Goal: Transaction & Acquisition: Purchase product/service

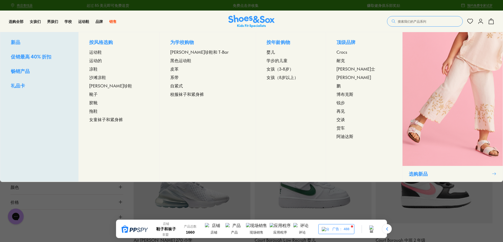
drag, startPoint x: 109, startPoint y: 85, endPoint x: 110, endPoint y: 88, distance: 3.2
copy div "按风格选购 运动鞋 运动的 凉鞋 沙滩凉鞋 玛丽珍鞋 靴子 胶靴 拖鞋"
drag, startPoint x: 98, startPoint y: 37, endPoint x: 110, endPoint y: 111, distance: 75.7
click at [110, 111] on div "按风格选购 运动鞋 运动的 凉鞋 沙滩凉鞋 玛丽珍鞋 靴子 胶靴 拖鞋 女童袜子和紧身裤" at bounding box center [118, 106] width 81 height 149
copy div "为学校购物 玛丽珍鞋和 T-Bar 黑色运动鞋 皮革 系带 自紧式"
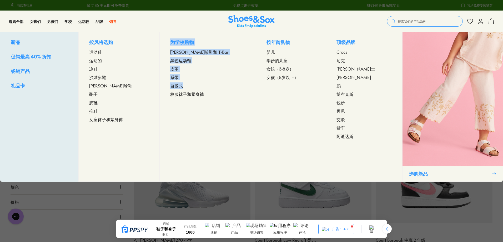
drag, startPoint x: 181, startPoint y: 37, endPoint x: 197, endPoint y: 83, distance: 48.1
click at [197, 83] on div "为学校购物 玛丽珍鞋和 T-Bar 黑色运动鞋 皮革 系带 自紧式 校服袜子和紧身裤" at bounding box center [207, 106] width 96 height 149
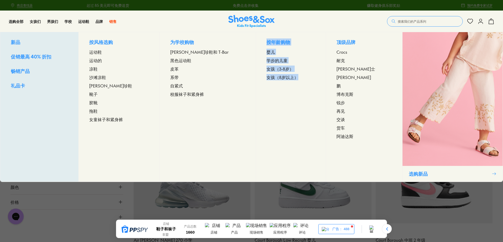
copy div "按年龄购物 婴儿 学步的儿童 女孩（3-8岁） 女孩（8岁以上）"
drag, startPoint x: 266, startPoint y: 37, endPoint x: 296, endPoint y: 78, distance: 51.3
click at [296, 78] on div "按年龄购物 婴儿 学步的儿童 女孩（3-8岁） 女孩（8岁以上）" at bounding box center [291, 106] width 70 height 149
drag, startPoint x: 353, startPoint y: 70, endPoint x: 349, endPoint y: 81, distance: 11.3
drag, startPoint x: 348, startPoint y: 111, endPoint x: 350, endPoint y: 116, distance: 5.7
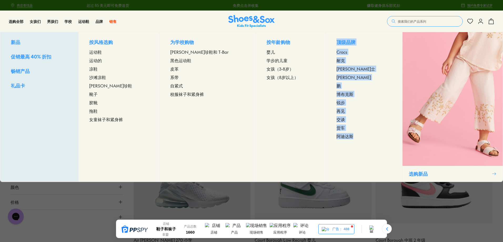
drag, startPoint x: 354, startPoint y: 124, endPoint x: 345, endPoint y: 42, distance: 82.6
click at [345, 42] on div "顶级品牌 Crocs 耐克 亚瑟士 克拉克 鹏 博布克斯 锐步 再见 交谈 货车 阿迪达斯" at bounding box center [364, 106] width 77 height 149
copy div "顶级品牌 Crocs 耐克 亚瑟士 克拉克 鹏 博布克斯 锐步 再见 交谈 货车 阿迪达斯"
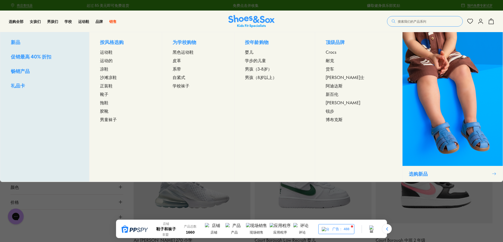
drag, startPoint x: 111, startPoint y: 84, endPoint x: 110, endPoint y: 93, distance: 8.3
drag, startPoint x: 107, startPoint y: 95, endPoint x: 110, endPoint y: 102, distance: 8.5
drag, startPoint x: 105, startPoint y: 38, endPoint x: 146, endPoint y: 108, distance: 81.6
click at [125, 111] on div "按风格选购 运动鞋 运动的 凉鞋 沙滩凉鞋 正装鞋 靴子 拖鞋 胶靴 男童袜子" at bounding box center [125, 106] width 72 height 149
copy div "按风格选购 运动鞋 运动的 凉鞋 沙滩凉鞋 正装鞋 靴子 拖鞋 胶靴"
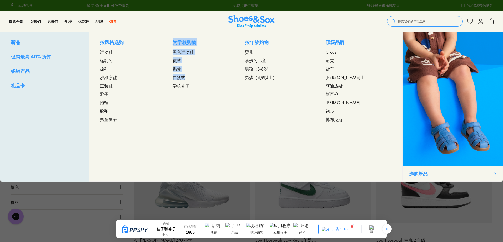
copy div "为学校购物 黑色运动鞋 皮革 系带 自紧式"
drag, startPoint x: 181, startPoint y: 38, endPoint x: 194, endPoint y: 75, distance: 39.7
click at [194, 75] on div "为学校购物 黑色运动鞋 皮革 系带 自紧式 学校袜子" at bounding box center [198, 106] width 72 height 149
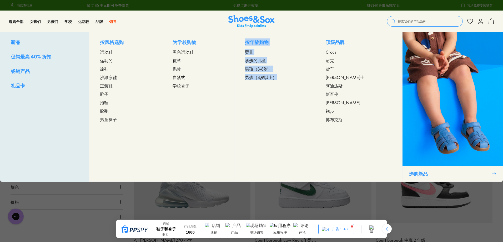
drag, startPoint x: 285, startPoint y: 86, endPoint x: 262, endPoint y: 47, distance: 45.3
click at [258, 43] on div "按年龄购物 婴儿 学步的儿童 男孩（3-8岁） 男孩（8岁以上）" at bounding box center [274, 106] width 80 height 149
copy div "按年龄购物 婴儿 学步的儿童 男孩（3-8岁） 男孩（8岁以上）"
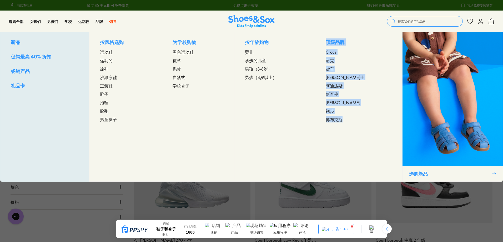
copy div "顶级品牌 Crocs 耐克 货车 亚瑟士 阿迪达斯 新百伦 克拉克 锐步 博布克斯"
drag, startPoint x: 360, startPoint y: 130, endPoint x: 347, endPoint y: 52, distance: 79.0
click at [342, 40] on div "顶级品牌 Crocs 耐克 货车 亚瑟士 阿迪达斯 新百伦 克拉克 锐步 博布克斯" at bounding box center [358, 106] width 87 height 149
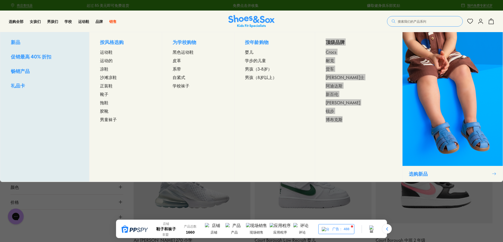
scroll to position [211, 0]
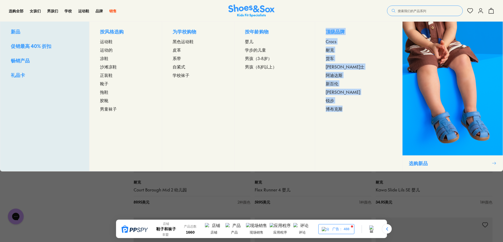
drag, startPoint x: 346, startPoint y: 100, endPoint x: 346, endPoint y: 104, distance: 4.0
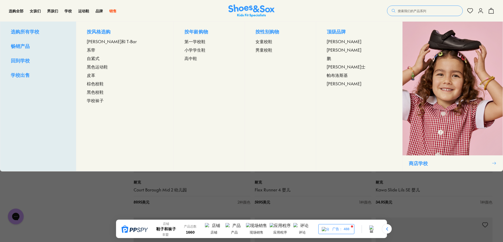
click at [68, 14] on div "学校 选购所有学校 畅销产品 回到学校 学校出售 按风格选购 玛丽珍和 T-Bar 系带 自紧式 黑色运动鞋 皮革 棕色校鞋 黑色校鞋" at bounding box center [71, 10] width 14 height 21
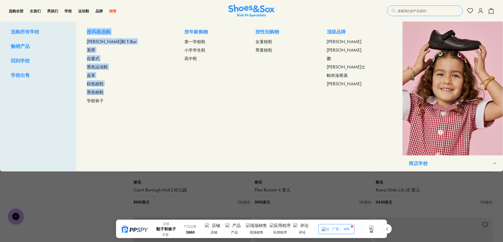
drag, startPoint x: 95, startPoint y: 28, endPoint x: 113, endPoint y: 91, distance: 65.6
click at [113, 91] on div "按风格选购 玛丽珍和 T-Bar 系带 自紧式 黑色运动鞋 皮革 棕色校鞋 黑色校鞋 学校袜子" at bounding box center [125, 96] width 98 height 149
copy div "按风格选购 玛丽珍和 T-Bar 系带 自紧式 黑色运动鞋 皮革 棕色校鞋 黑色校鞋"
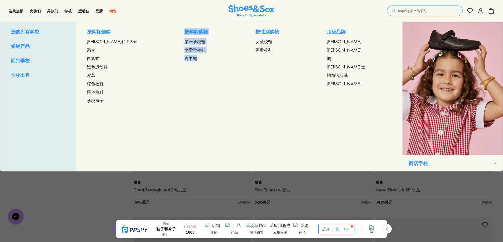
copy div "按年龄购物 第一学校鞋 小学学生鞋 高中鞋"
drag, startPoint x: 178, startPoint y: 29, endPoint x: 195, endPoint y: 55, distance: 31.7
click at [195, 55] on div "按年龄购物 第一学校鞋 小学学生鞋 高中鞋" at bounding box center [209, 96] width 71 height 149
drag, startPoint x: 258, startPoint y: 27, endPoint x: 280, endPoint y: 57, distance: 37.9
click at [280, 57] on div "按性别购物 女童校鞋 男童校鞋" at bounding box center [280, 96] width 71 height 149
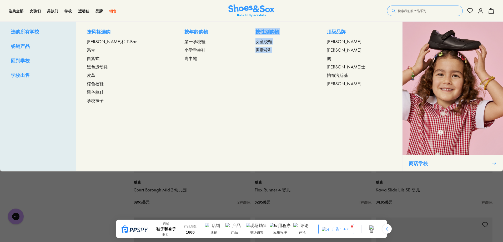
click at [251, 23] on div "按性别购物 女童校鞋 男童校鞋" at bounding box center [280, 96] width 71 height 149
drag, startPoint x: 256, startPoint y: 22, endPoint x: 276, endPoint y: 50, distance: 34.3
click at [276, 50] on div "按性别购物 女童校鞋 男童校鞋" at bounding box center [280, 96] width 71 height 149
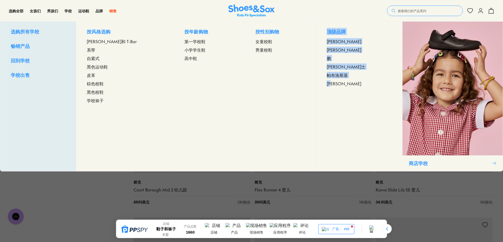
drag, startPoint x: 341, startPoint y: 87, endPoint x: 335, endPoint y: 33, distance: 54.3
click at [335, 33] on div "顶级品牌 哈里森 克拉克 鹏 亚瑟士 帕布洛斯基 星辉" at bounding box center [359, 96] width 86 height 149
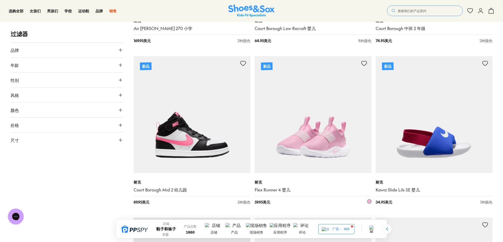
click at [263, 116] on img at bounding box center [313, 114] width 117 height 117
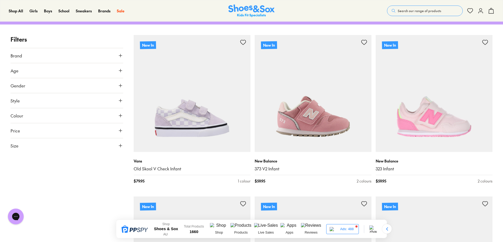
scroll to position [131, 0]
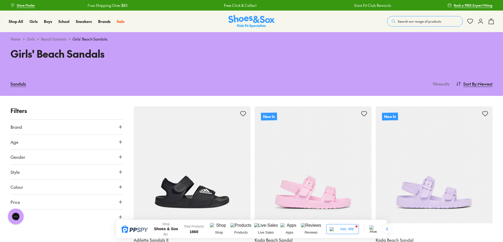
click at [182, 72] on div "Sandals 96 results Sort By : Newest Sort Newest Name: A - Z Name: Z - A Price: …" at bounding box center [251, 84] width 503 height 24
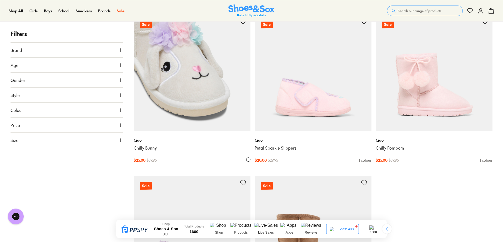
scroll to position [53, 0]
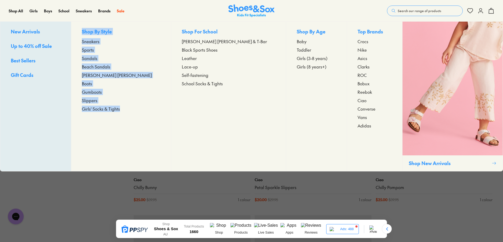
copy div "Shop By Style Sneakers Sports Sandals Beach Sandals Mary Janes Boots Gumboots S…"
drag, startPoint x: 95, startPoint y: 27, endPoint x: 138, endPoint y: 109, distance: 91.7
click at [97, 24] on div "Shop By Style Sneakers Sports Sandals Beach Sandals Mary Janes Boots Gumboots S…" at bounding box center [121, 96] width 100 height 149
drag, startPoint x: 97, startPoint y: 24, endPoint x: 140, endPoint y: 115, distance: 100.0
click at [140, 115] on div "Shop By Style Sneakers Sports Sandals Beach Sandals Mary Janes Boots Gumboots S…" at bounding box center [121, 96] width 100 height 149
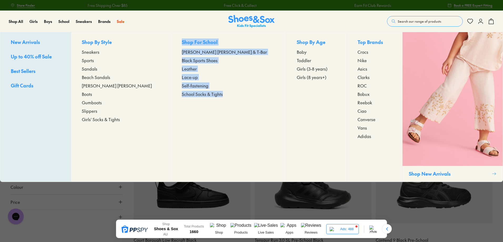
copy div "Shop For School [PERSON_NAME] [PERSON_NAME] & T-Bar Black Sports Shoes Leather …"
drag, startPoint x: 179, startPoint y: 38, endPoint x: 224, endPoint y: 94, distance: 72.0
click at [224, 94] on div "Shop For School Mary Janes & T-Bar Black Sports Shoes Leather Lace-up Self-fast…" at bounding box center [228, 106] width 115 height 149
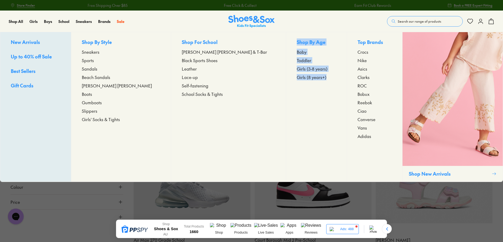
copy div "Shop By Age Baby Toddler Girls (3-8 years) Girls (8 years+)"
drag, startPoint x: 304, startPoint y: 91, endPoint x: 267, endPoint y: 39, distance: 63.4
click at [286, 39] on div "Shop By Age Baby Toddler Girls (3-8 years) Girls (8 years+)" at bounding box center [316, 106] width 61 height 149
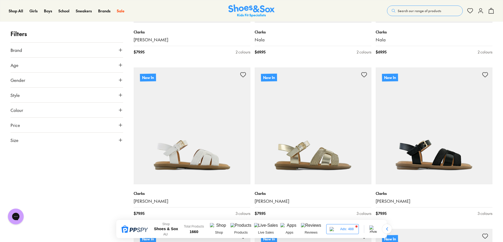
scroll to position [473, 0]
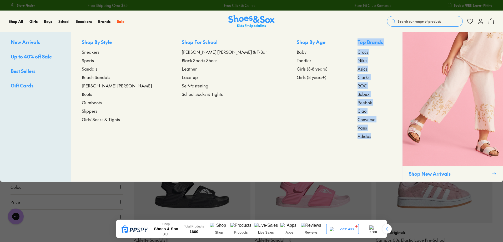
copy div "Top Brands Crocs Nike Asics Clarks ROC Bobux Reebok Ciao Converse Vans Adidas"
drag, startPoint x: 359, startPoint y: 138, endPoint x: 348, endPoint y: 58, distance: 80.9
click at [347, 42] on div "Top Brands Crocs Nike Asics Clarks ROC Bobux Reebok Ciao Converse Vans Adidas" at bounding box center [374, 106] width 55 height 149
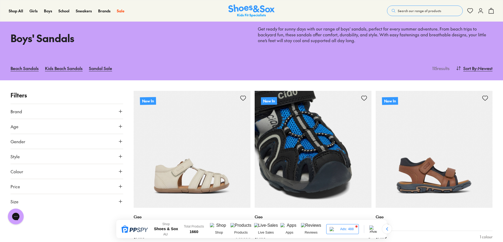
type input "***"
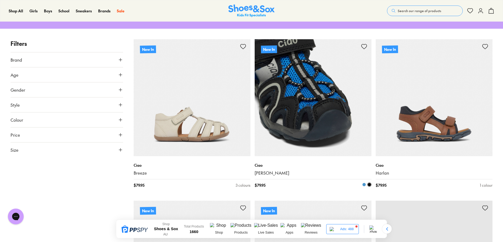
scroll to position [79, 0]
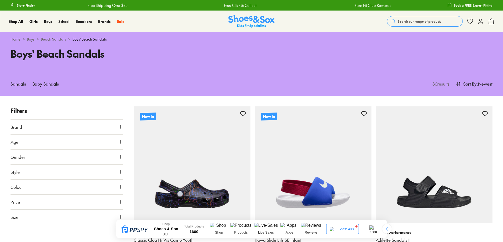
type input "***"
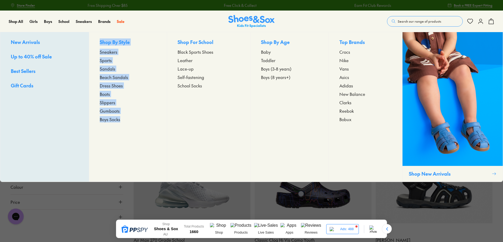
copy div "Shop By Style Sneakers Sports Sandals Beach Sandals Dress Shoes Boots Slippers …"
drag, startPoint x: 99, startPoint y: 38, endPoint x: 126, endPoint y: 118, distance: 84.2
click at [126, 118] on div "Shop By Style Sneakers Sports Sandals Beach Sandals Dress Shoes Boots Slippers …" at bounding box center [128, 106] width 78 height 149
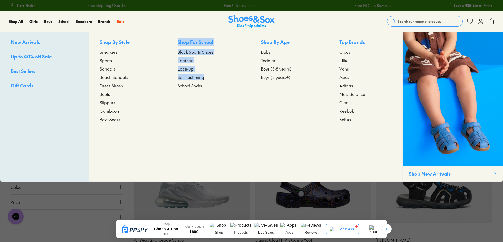
copy div "Shop For School Black Sports Shoes Leather Lace-up Self-fastening"
drag, startPoint x: 176, startPoint y: 38, endPoint x: 209, endPoint y: 76, distance: 50.1
click at [209, 76] on div "Shop For School Black Sports Shoes Leather Lace-up Self-fastening School Socks" at bounding box center [209, 106] width 84 height 149
click at [293, 81] on div "Shop By Age Baby Toddler Boys (3-8 years) Boys (8 years+)" at bounding box center [289, 106] width 78 height 149
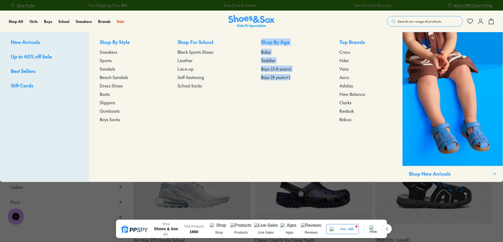
copy div "Shop By Age Baby Toddler Boys (3-8 years) Boys (8 years+)"
drag, startPoint x: 292, startPoint y: 86, endPoint x: 259, endPoint y: 42, distance: 54.9
click at [259, 42] on div "Shop By Age Baby Toddler Boys (3-8 years) Boys (8 years+)" at bounding box center [289, 106] width 78 height 149
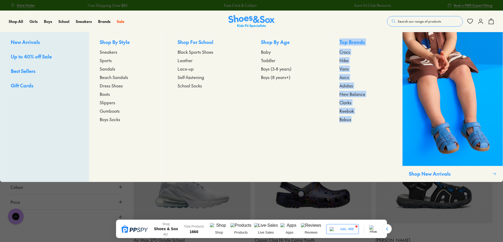
copy div "Top Brands Crocs Nike Vans Asics Adidas New Balance Clarks Reebok Bobux"
drag, startPoint x: 359, startPoint y: 133, endPoint x: 341, endPoint y: 58, distance: 77.8
click at [340, 39] on div "Top Brands Crocs Nike Vans Asics Adidas New Balance Clarks Reebok Bobux" at bounding box center [365, 106] width 74 height 149
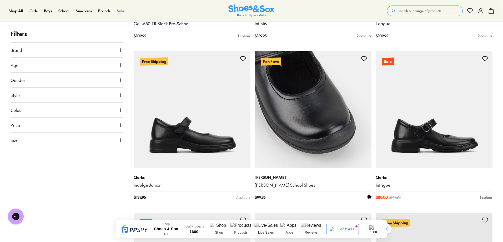
scroll to position [710, 0]
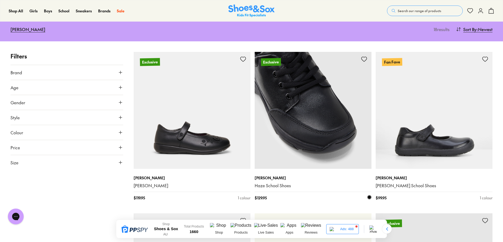
scroll to position [158, 0]
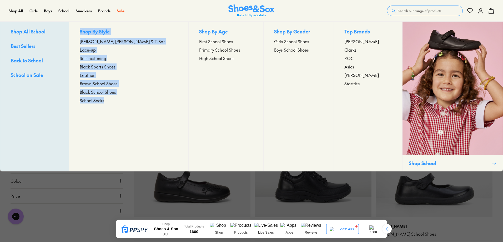
copy div "Shop By Style Mary Jane & T-Bar Lace-up Self-fastening Black Sports Shoes Leath…"
drag, startPoint x: 88, startPoint y: 28, endPoint x: 125, endPoint y: 110, distance: 89.8
click at [125, 110] on div "Shop By Style Mary Jane & T-Bar Lace-up Self-fastening Black Sports Shoes Leath…" at bounding box center [128, 96] width 119 height 149
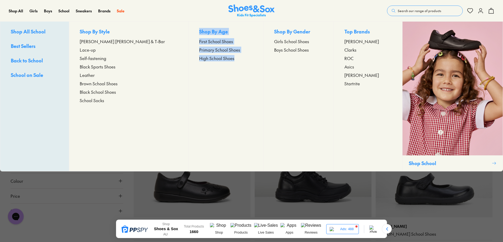
drag, startPoint x: 231, startPoint y: 86, endPoint x: 174, endPoint y: 32, distance: 77.9
click at [188, 32] on div "Shop By Age First School Shoes Primary School Shoes High School Shoes" at bounding box center [225, 96] width 75 height 149
copy div "Shop By Age First School Shoes Primary School Shoes High School Shoes"
click at [303, 58] on div "Shop By Gender Girls School Shoes Boys School Shoes" at bounding box center [298, 96] width 70 height 149
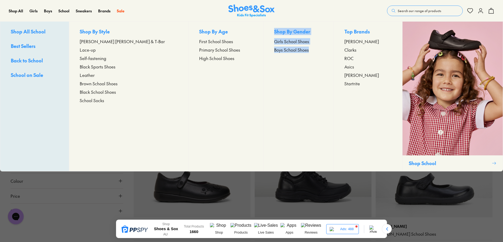
drag, startPoint x: 304, startPoint y: 56, endPoint x: 260, endPoint y: 28, distance: 52.2
click at [263, 28] on div "Shop By Gender Girls School Shoes Boys School Shoes" at bounding box center [298, 96] width 70 height 149
copy div "Shop By Gender Girls School Shoes Boys School Shoes"
click at [326, 88] on div "Shop By Gender Girls School Shoes Boys School Shoes" at bounding box center [298, 96] width 70 height 149
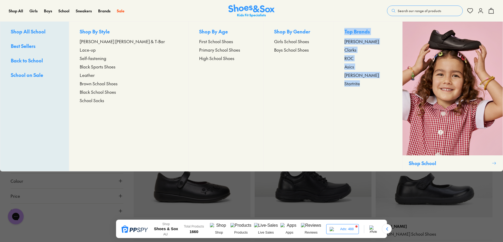
copy div "Top Brands Harrison Clarks ROC Asics Pablosky Startrite"
drag, startPoint x: 368, startPoint y: 97, endPoint x: 339, endPoint y: 27, distance: 76.7
click at [339, 27] on div "Top Brands Harrison Clarks ROC Asics Pablosky Startrite" at bounding box center [367, 96] width 69 height 149
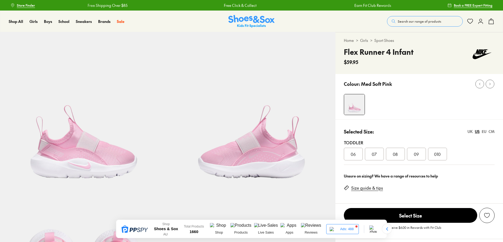
select select "*"
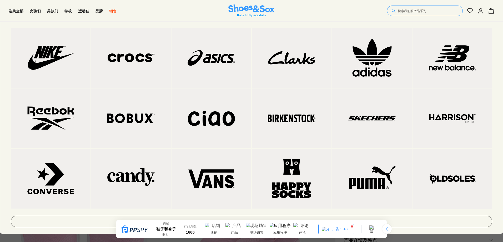
scroll to position [131, 0]
